Goal: Book appointment/travel/reservation

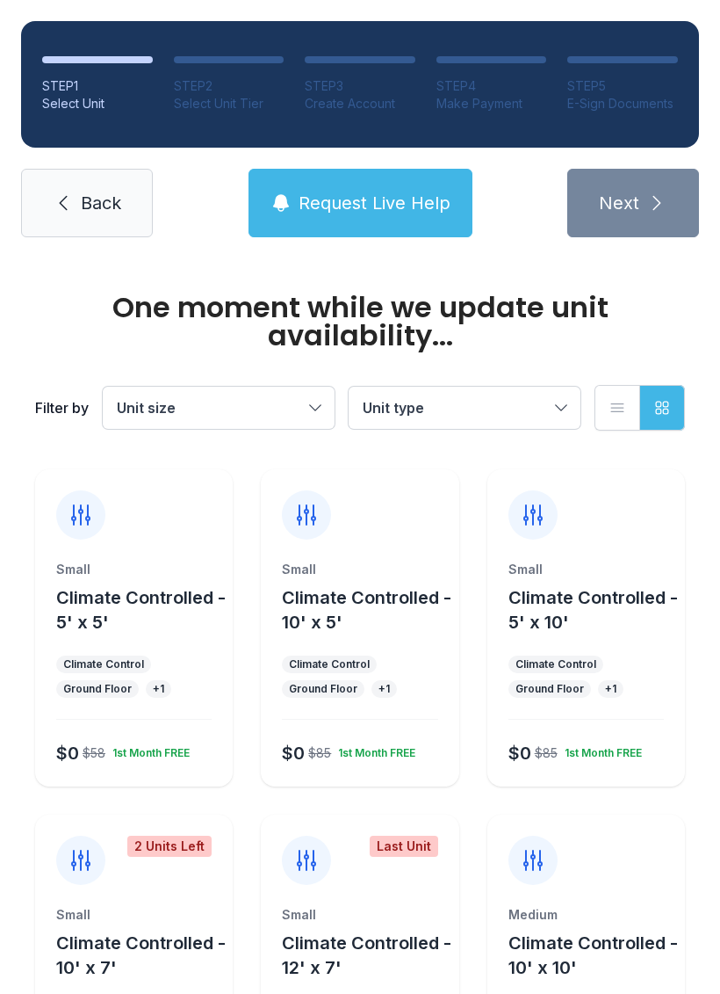
click at [163, 388] on button "Unit size" at bounding box center [219, 408] width 232 height 42
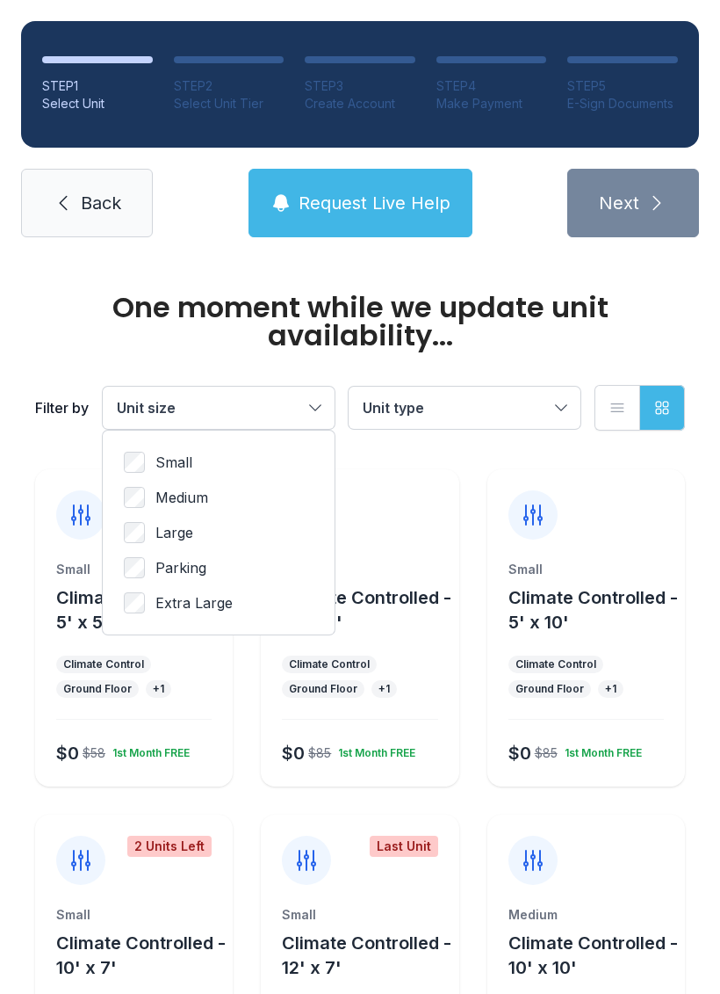
click at [170, 442] on div "Small Medium Large Parking Extra Large" at bounding box center [219, 533] width 232 height 204
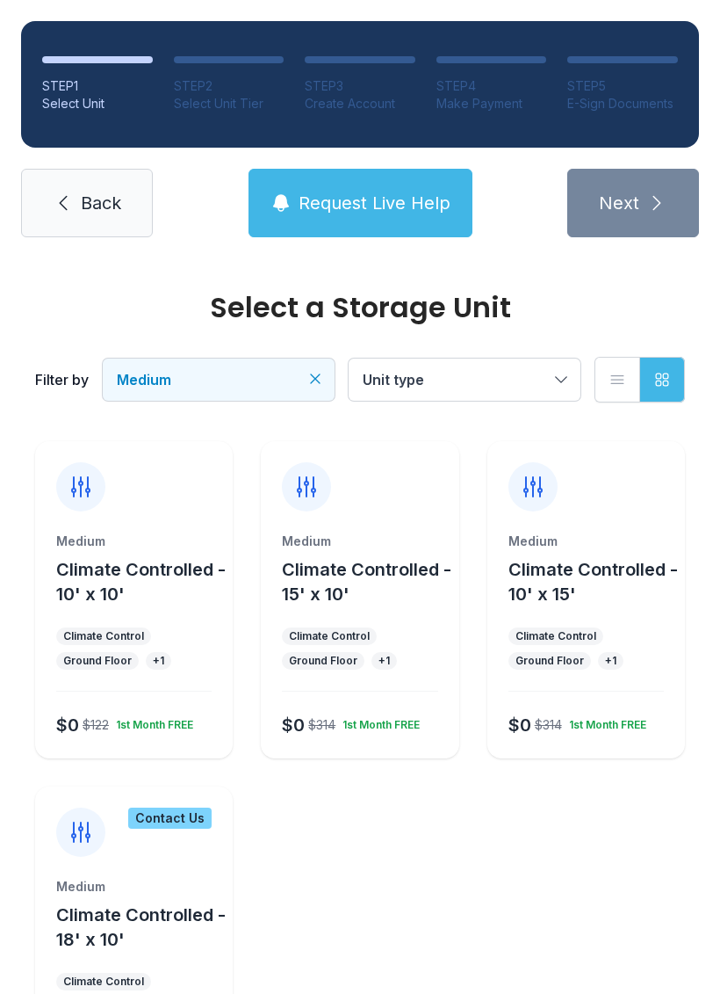
click at [69, 621] on div "Medium Climate Controlled - 10' x 10' Climate Control Ground Floor + 1 $0 $122 …" at bounding box center [134, 645] width 198 height 226
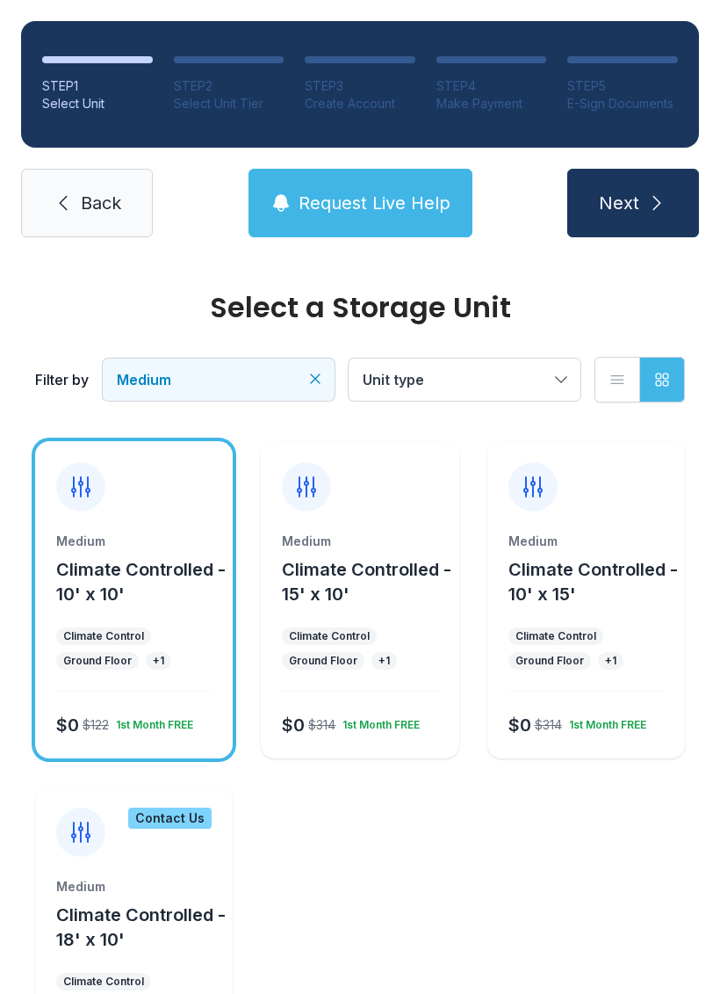
click at [65, 192] on link "Back" at bounding box center [87, 203] width 132 height 69
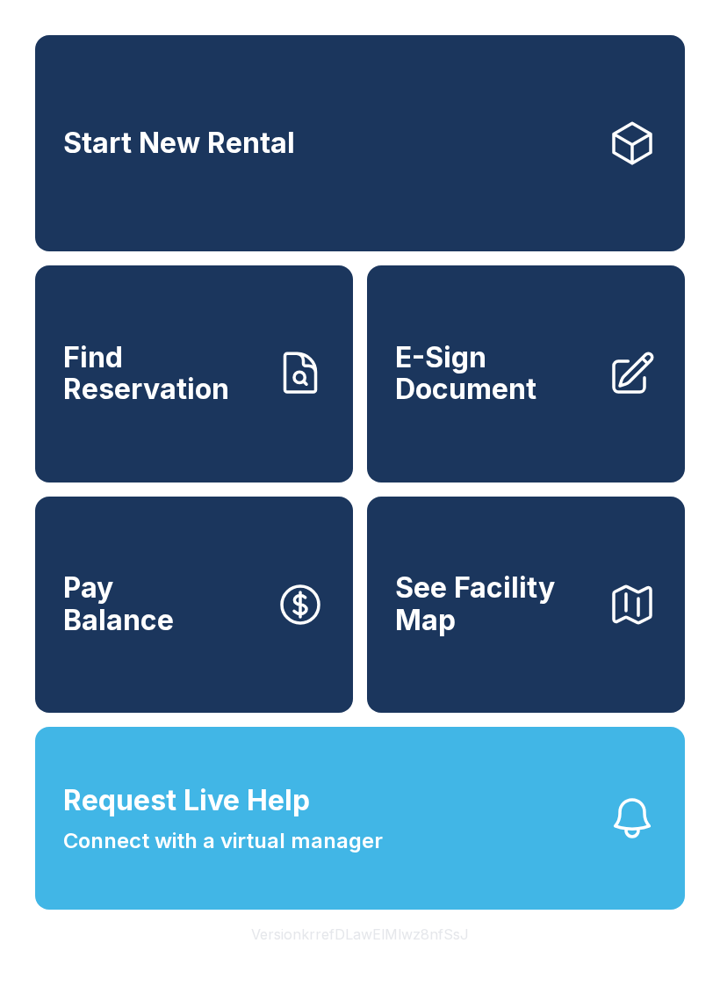
click at [153, 144] on span "Start New Rental" at bounding box center [179, 143] width 232 height 33
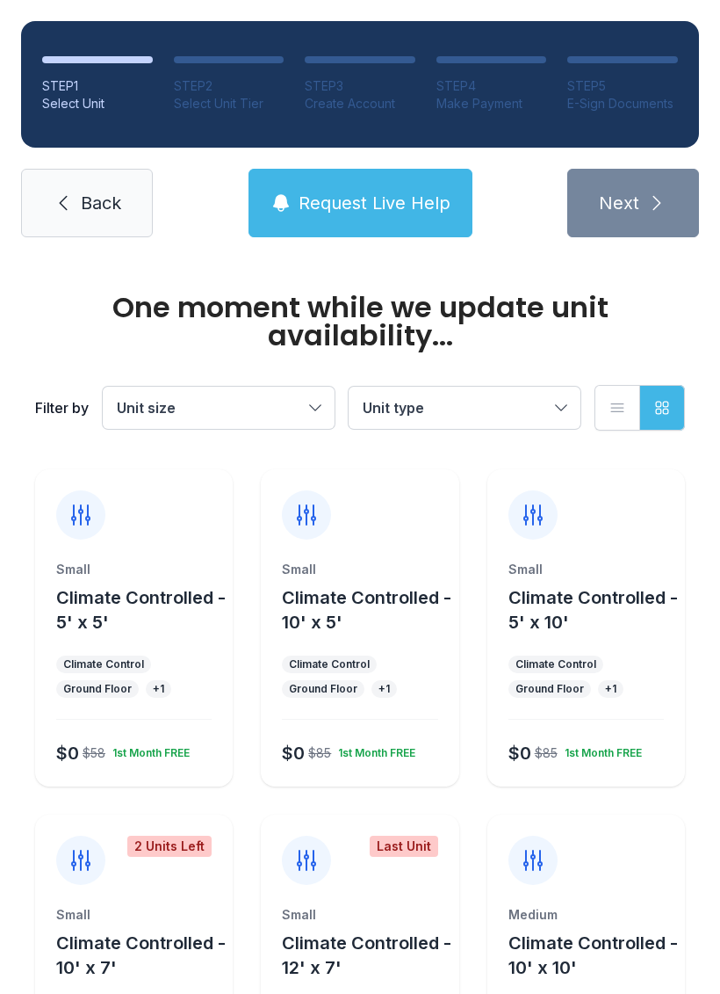
click at [90, 666] on div "Climate Control" at bounding box center [103, 664] width 81 height 14
click at [79, 605] on button "Climate Controlled - 5' x 5'" at bounding box center [141, 609] width 170 height 49
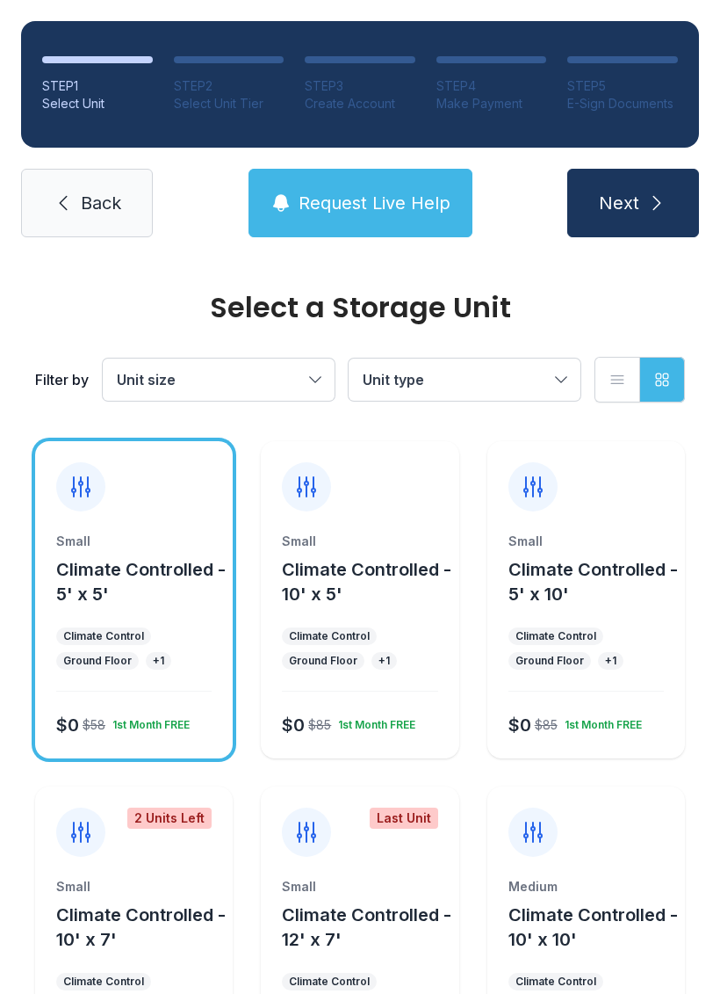
click at [639, 190] on button "Next" at bounding box center [634, 203] width 132 height 69
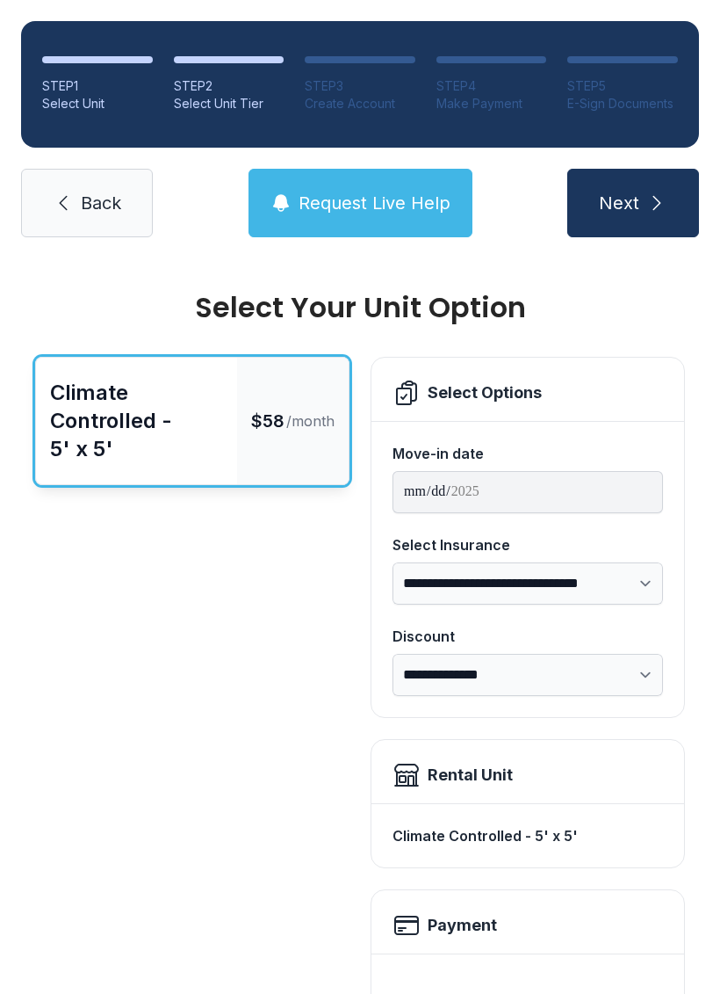
click at [658, 193] on icon "submit" at bounding box center [657, 202] width 21 height 21
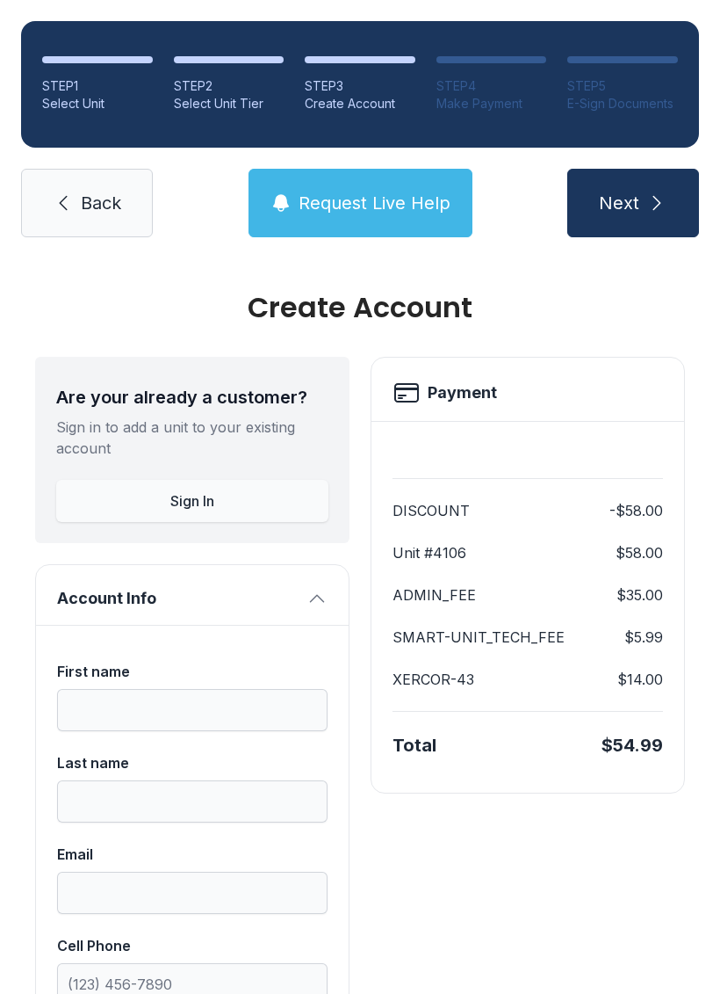
click at [83, 205] on span "Back" at bounding box center [101, 203] width 40 height 25
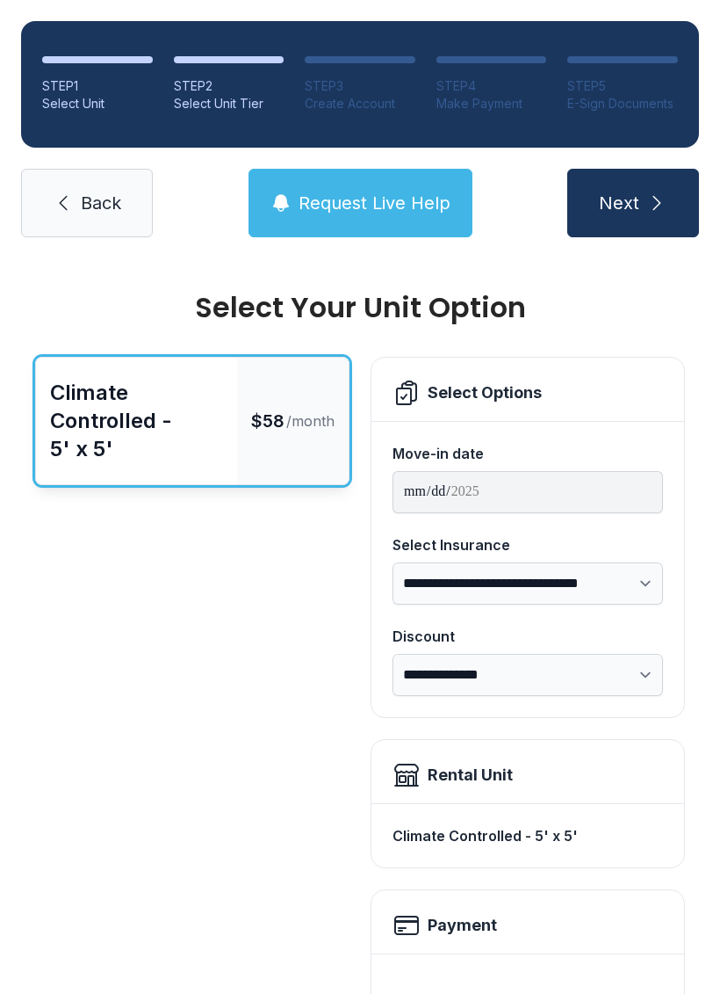
click at [63, 221] on link "Back" at bounding box center [87, 203] width 132 height 69
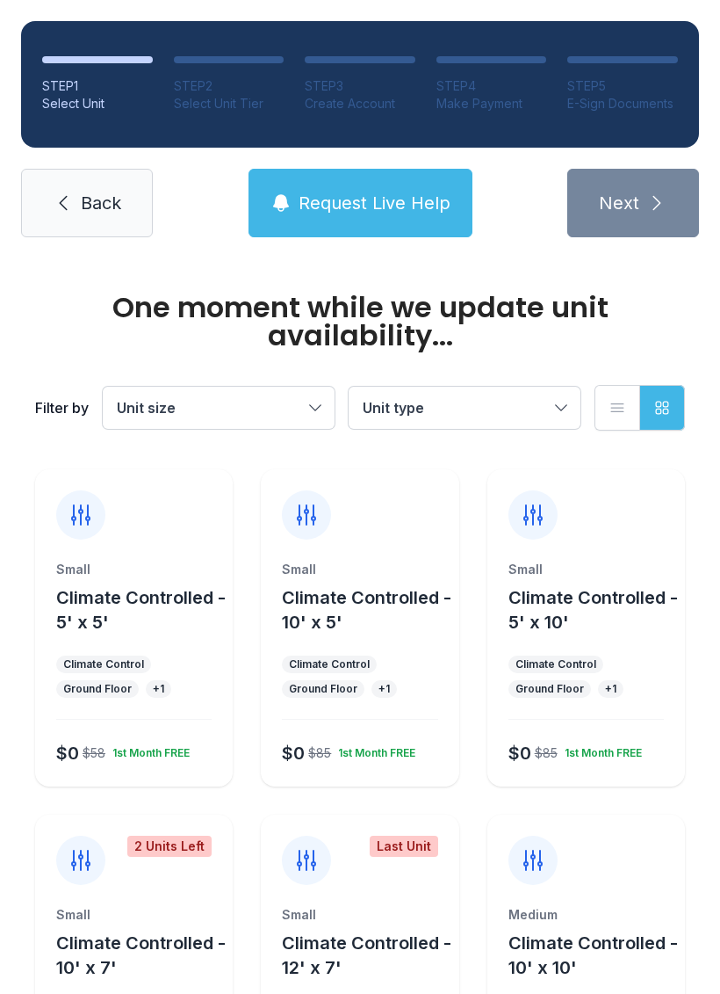
click at [64, 194] on icon at bounding box center [63, 202] width 21 height 21
